Goal: Navigation & Orientation: Find specific page/section

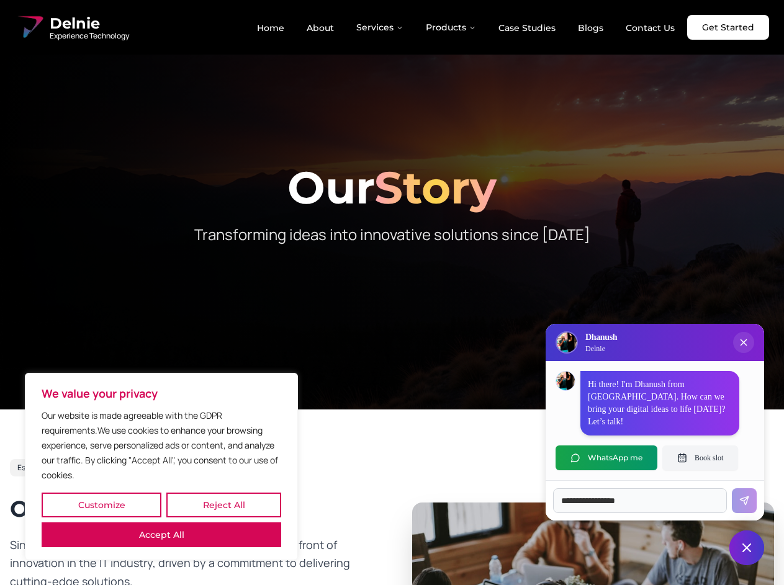
click at [101, 505] on button "Customize" at bounding box center [102, 505] width 120 height 25
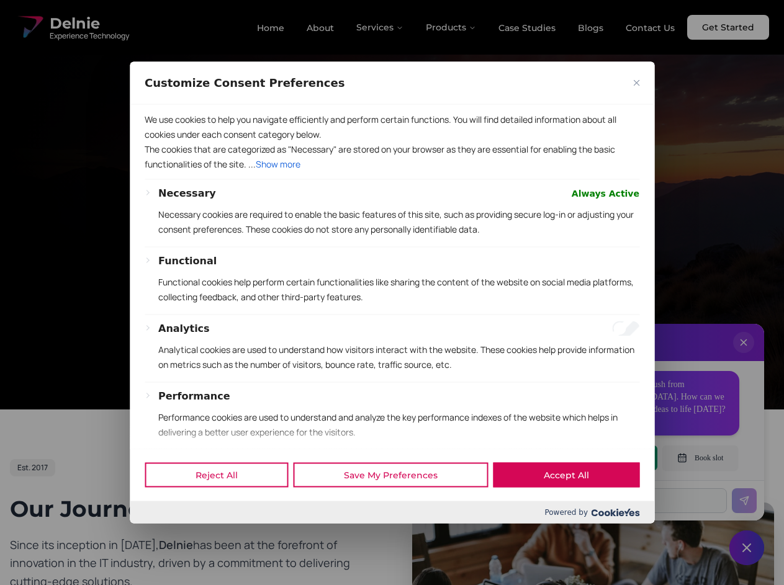
click at [223, 505] on div at bounding box center [392, 292] width 784 height 585
click at [161, 142] on p "We use cookies to help you navigate efficiently and perform certain functions. …" at bounding box center [392, 127] width 495 height 30
click at [392, 292] on div "Functional Functional cookies help perform certain functionalities like sharing…" at bounding box center [398, 283] width 481 height 61
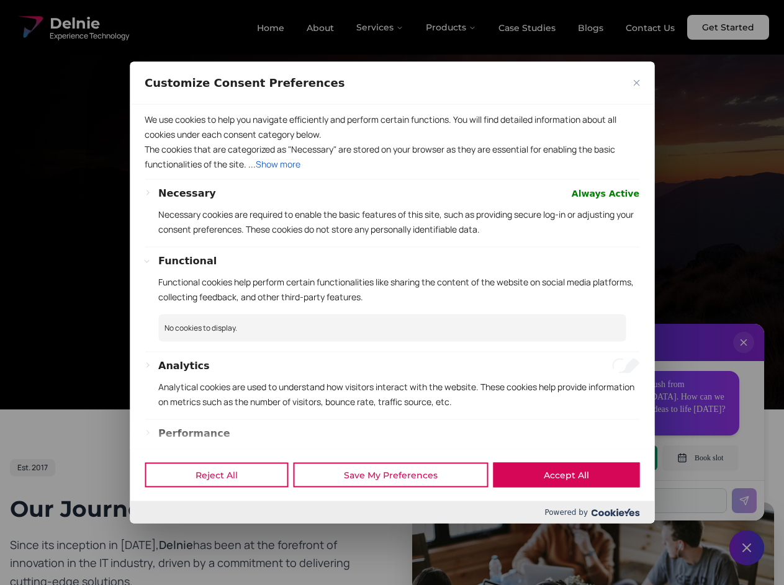
click at [380, 27] on div at bounding box center [392, 292] width 784 height 585
click at [451, 27] on div at bounding box center [392, 292] width 784 height 585
click at [744, 355] on div at bounding box center [392, 292] width 784 height 585
click at [606, 458] on div "Reject All Save My Preferences Accept All" at bounding box center [392, 475] width 525 height 53
click at [700, 458] on div at bounding box center [392, 292] width 784 height 585
